Goal: Task Accomplishment & Management: Complete application form

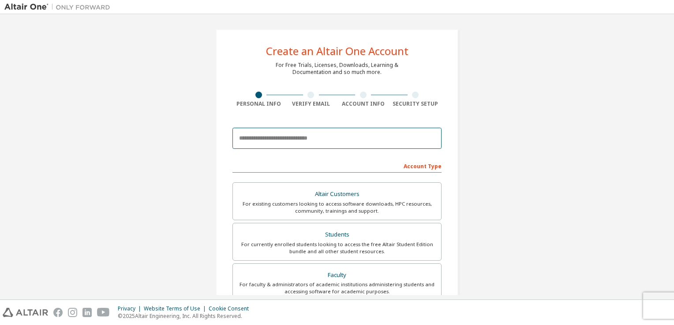
click at [321, 140] on input "email" at bounding box center [336, 138] width 209 height 21
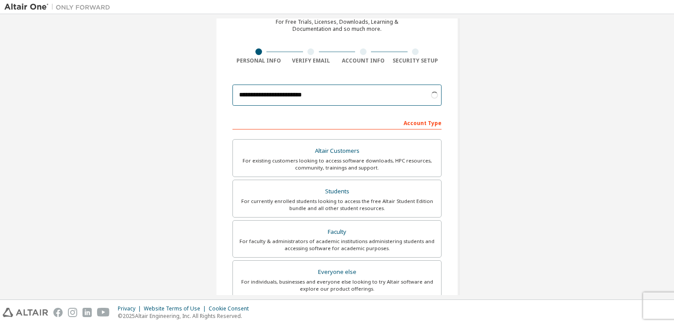
scroll to position [45, 0]
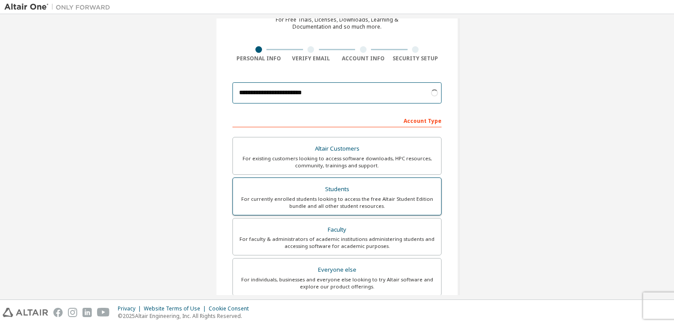
type input "**********"
click at [356, 199] on div "For currently enrolled students looking to access the free Altair Student Editi…" at bounding box center [337, 203] width 198 height 14
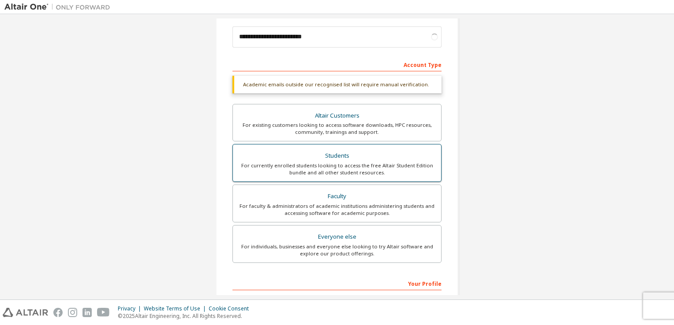
scroll to position [102, 0]
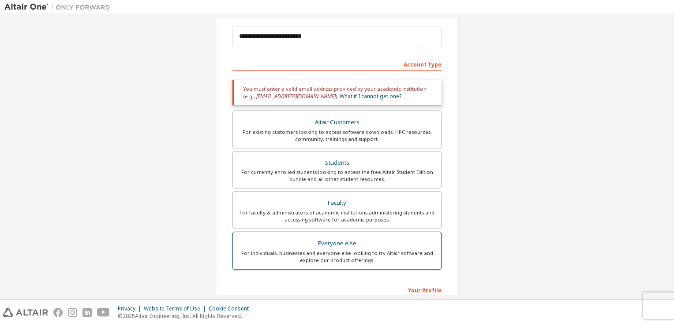
click at [344, 243] on div "Everyone else" at bounding box center [337, 244] width 198 height 12
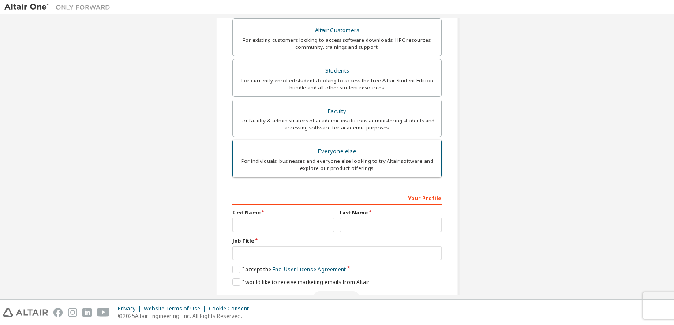
scroll to position [188, 0]
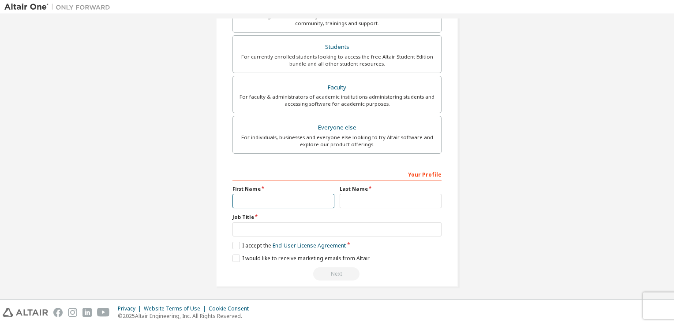
click at [314, 199] on input "text" at bounding box center [283, 201] width 102 height 15
type input "********"
click at [344, 202] on input "text" at bounding box center [391, 201] width 102 height 15
type input "*"
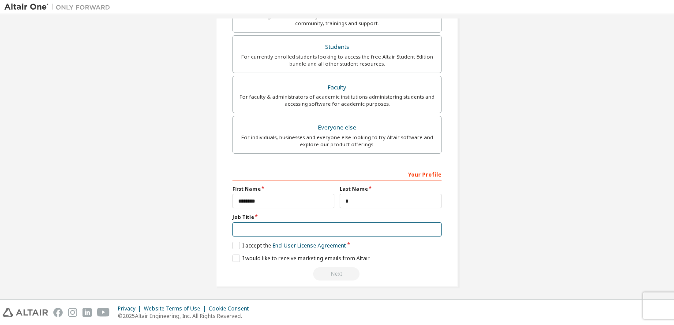
click at [319, 230] on input "text" at bounding box center [336, 230] width 209 height 15
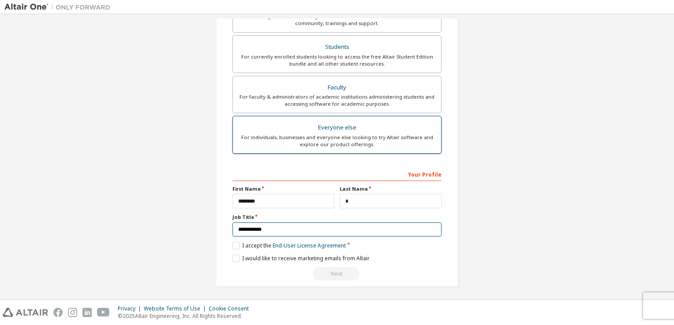
scroll to position [187, 0]
type input "**********"
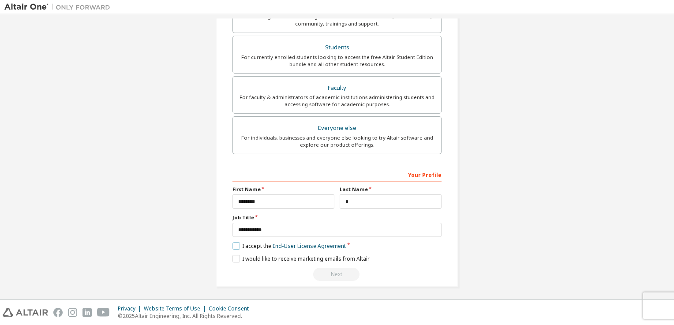
click at [234, 247] on label "I accept the End-User License Agreement" at bounding box center [288, 246] width 113 height 7
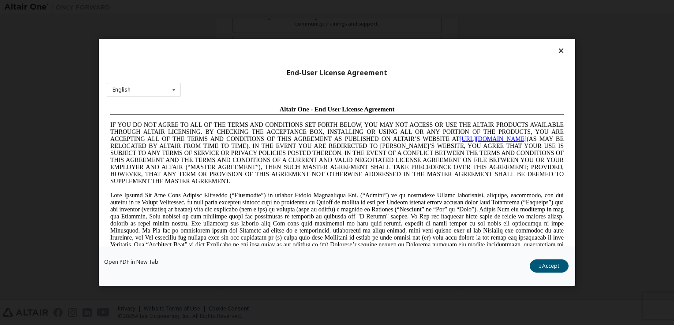
scroll to position [0, 0]
click at [551, 266] on button "I Accept" at bounding box center [549, 266] width 39 height 13
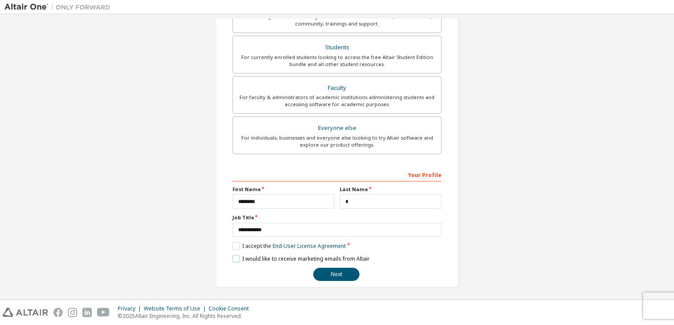
click at [232, 255] on label "I would like to receive marketing emails from Altair" at bounding box center [300, 258] width 137 height 7
click at [321, 272] on button "Next" at bounding box center [336, 274] width 46 height 13
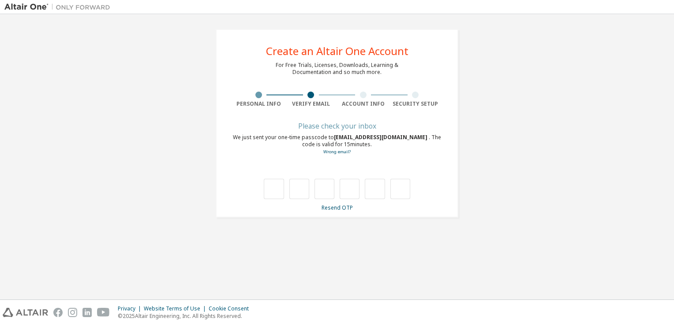
type input "*"
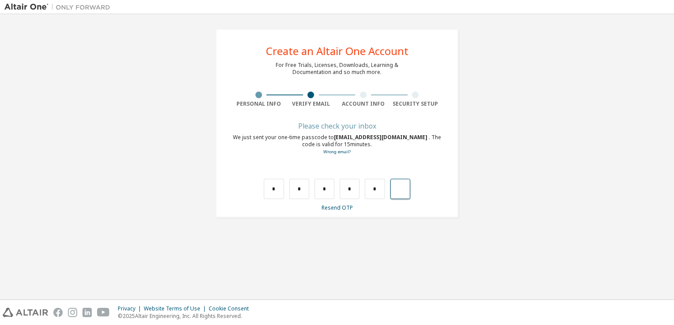
type input "*"
click at [268, 185] on input "text" at bounding box center [274, 189] width 20 height 20
type input "*"
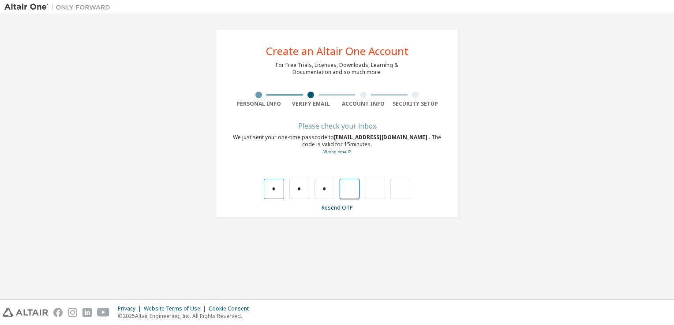
type input "*"
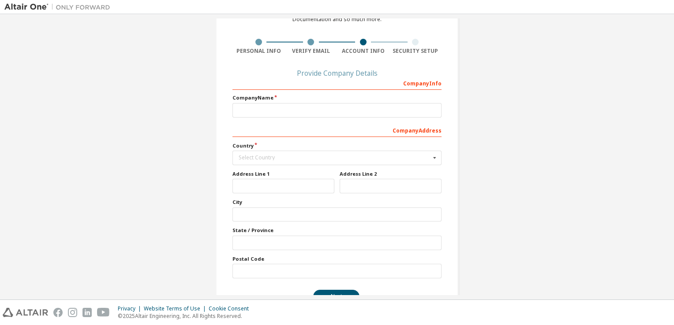
scroll to position [75, 0]
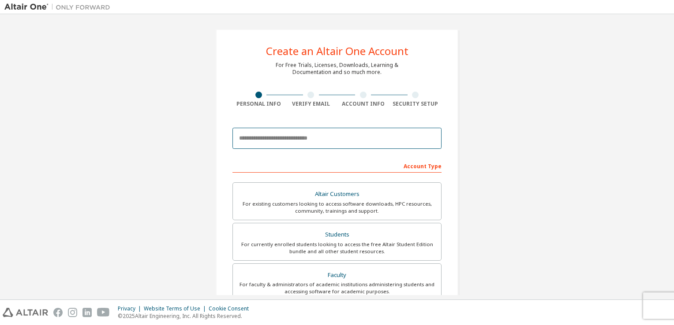
click at [309, 131] on input "email" at bounding box center [336, 138] width 209 height 21
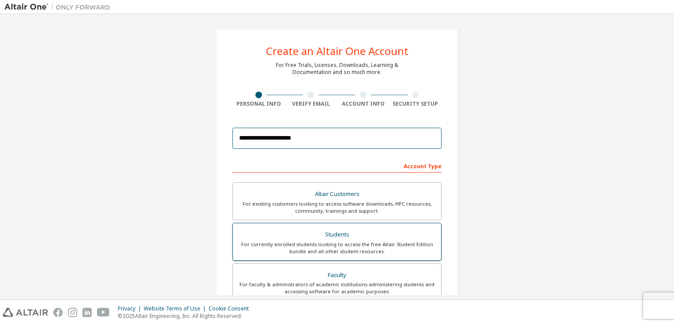
type input "**********"
click at [381, 252] on div "For currently enrolled students looking to access the free Altair Student Editi…" at bounding box center [337, 248] width 198 height 14
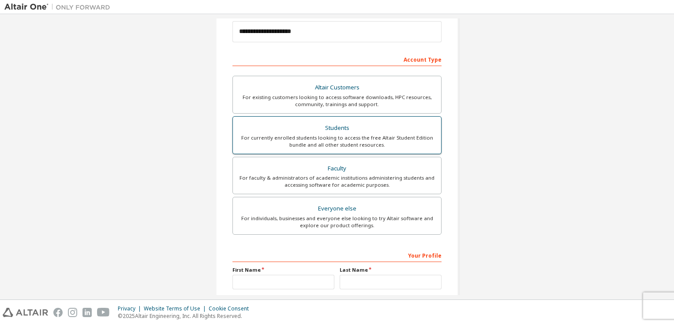
scroll to position [108, 0]
click at [373, 131] on div "Students" at bounding box center [337, 126] width 198 height 12
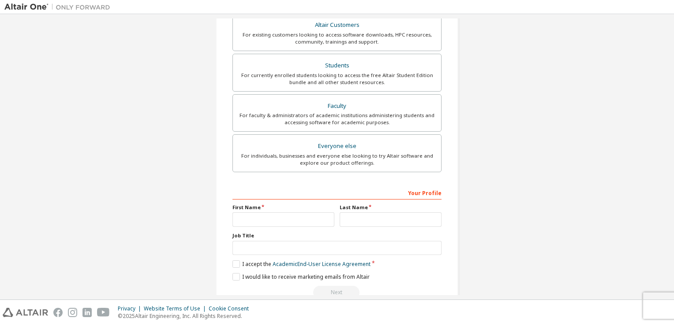
scroll to position [169, 0]
click at [280, 215] on input "text" at bounding box center [283, 220] width 102 height 15
type input "********"
click at [356, 218] on input "text" at bounding box center [391, 220] width 102 height 15
type input "*"
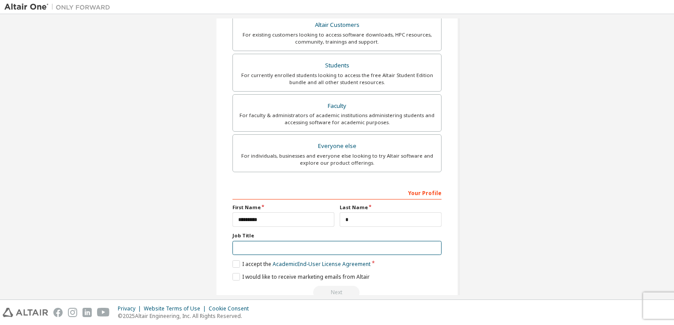
click at [314, 245] on input "text" at bounding box center [336, 248] width 209 height 15
type input "***"
click at [673, 182] on html "**********" at bounding box center [337, 162] width 674 height 325
click at [233, 262] on label "I accept the Academic End-User License Agreement" at bounding box center [301, 264] width 138 height 7
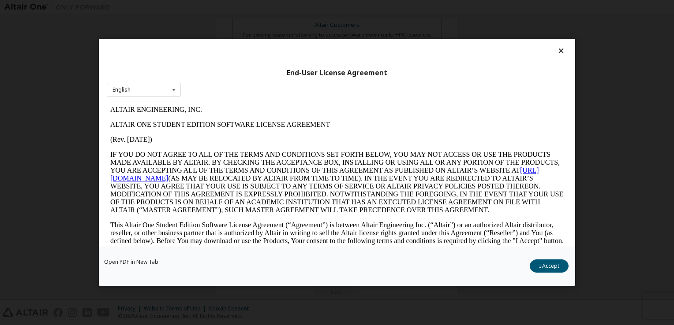
scroll to position [0, 0]
click at [543, 265] on button "I Accept" at bounding box center [549, 266] width 39 height 13
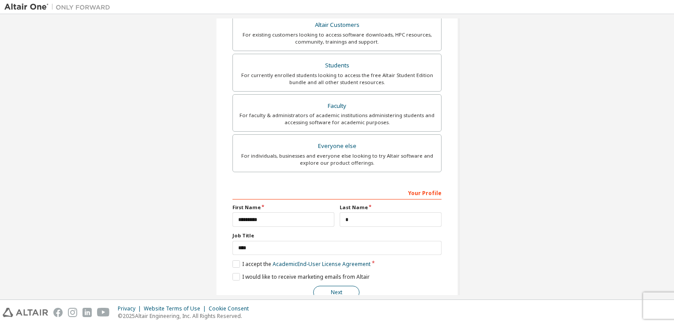
click at [332, 290] on button "Next" at bounding box center [336, 292] width 46 height 13
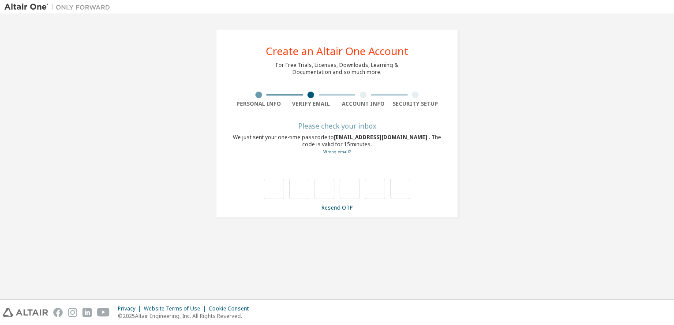
type input "*"
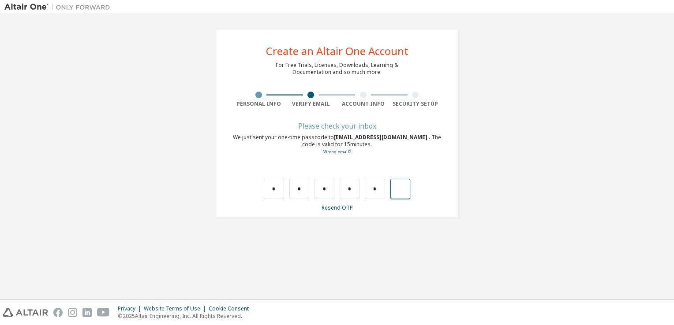
type input "*"
